Goal: Find specific page/section: Find specific page/section

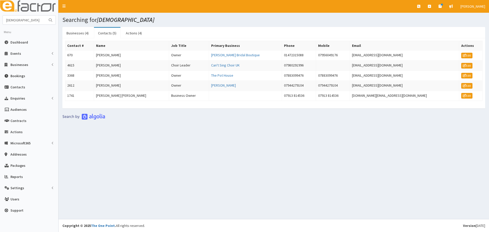
click at [37, 20] on input "[DEMOGRAPHIC_DATA]" at bounding box center [24, 20] width 43 height 9
type input "[PERSON_NAME]"
click at [45, 16] on button "submit" at bounding box center [50, 20] width 10 height 9
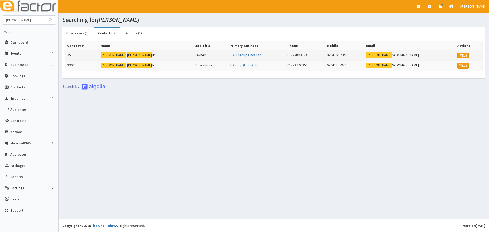
click at [144, 55] on td "Jason Frank lin" at bounding box center [145, 55] width 95 height 10
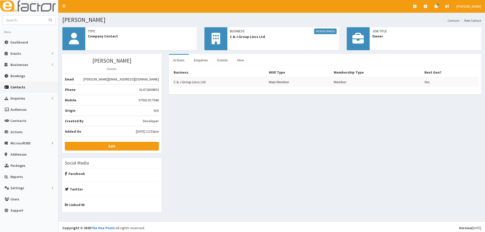
click at [292, 167] on div "Jason Franklin Owner Email jason@cjav.co.uk Phone 01472809853 Mobile 07942 8179…" at bounding box center [272, 135] width 426 height 163
